Goal: Communication & Community: Connect with others

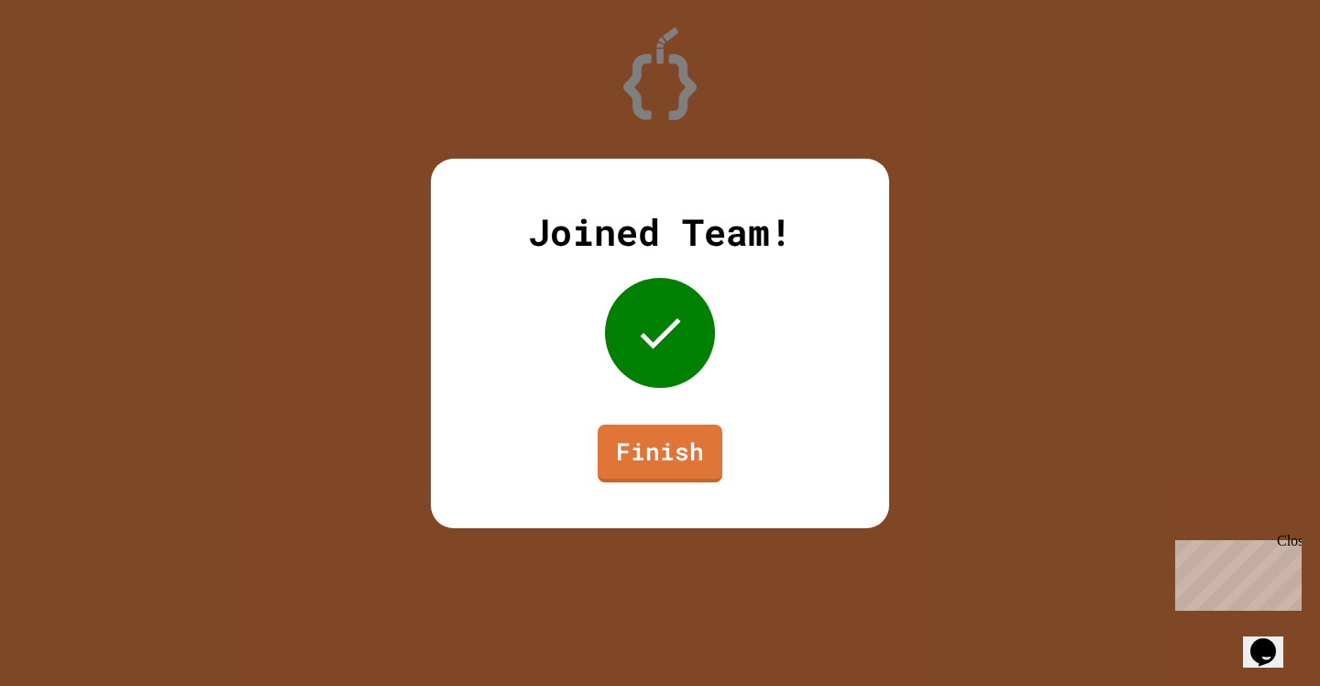
click at [676, 418] on div "Joined Team! Finish" at bounding box center [660, 343] width 458 height 369
click at [671, 429] on link "Finish" at bounding box center [660, 451] width 126 height 59
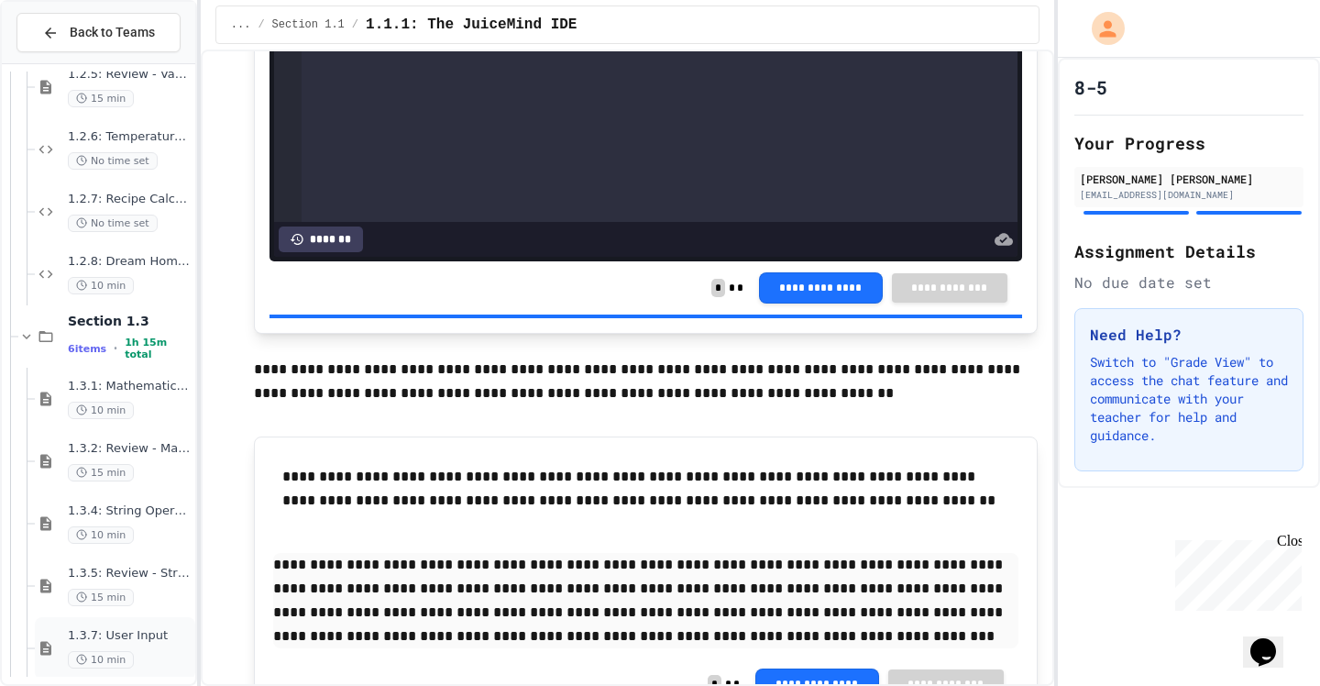
scroll to position [1411, 0]
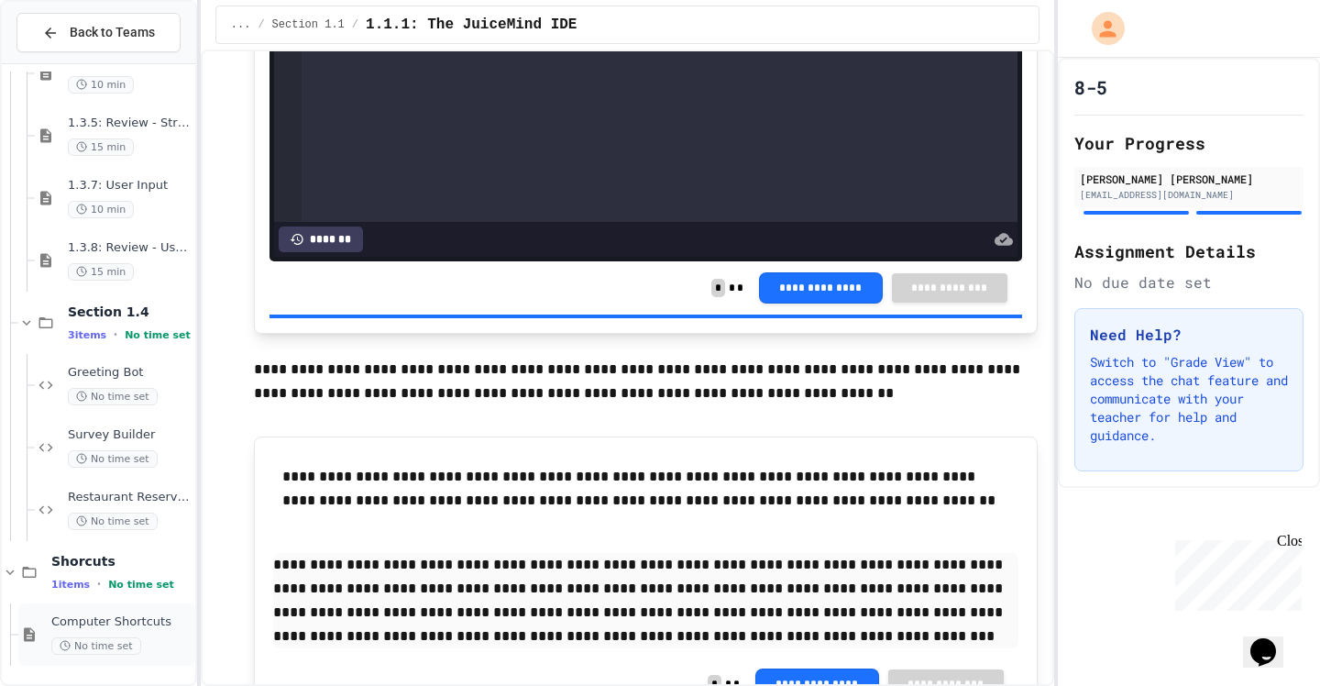
click at [109, 637] on span "No time set" at bounding box center [96, 645] width 90 height 17
